Goal: Check status

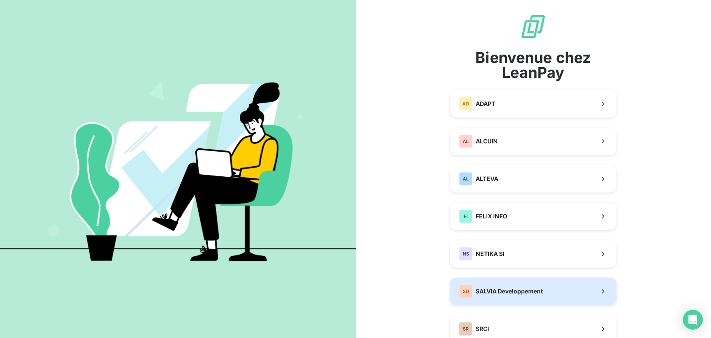
click at [507, 294] on span "SALVIA Developpement" at bounding box center [508, 291] width 67 height 8
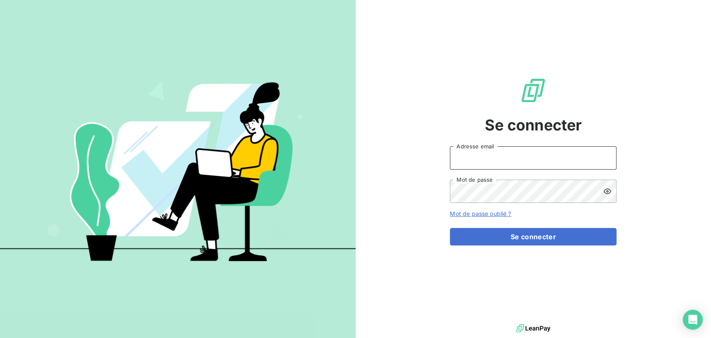
type input "[PERSON_NAME][EMAIL_ADDRESS][DOMAIN_NAME]"
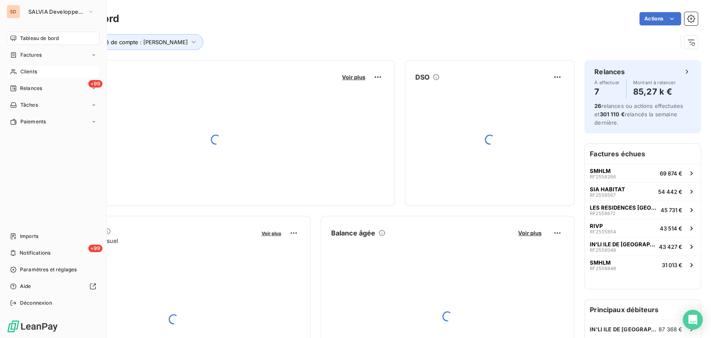
click at [25, 71] on span "Clients" at bounding box center [28, 71] width 17 height 7
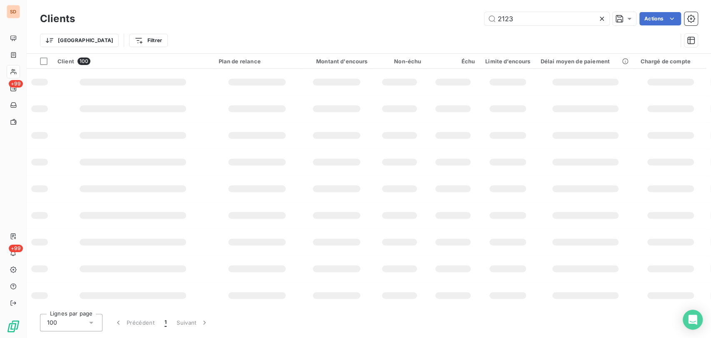
type input "2123"
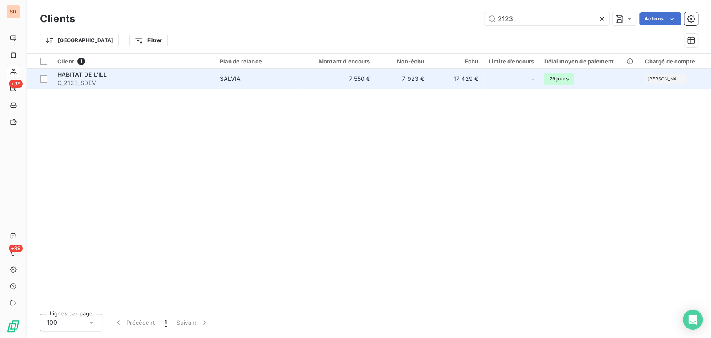
click at [85, 79] on span "C_2123_SDEV" at bounding box center [133, 83] width 152 height 8
